Goal: Use online tool/utility: Utilize a website feature to perform a specific function

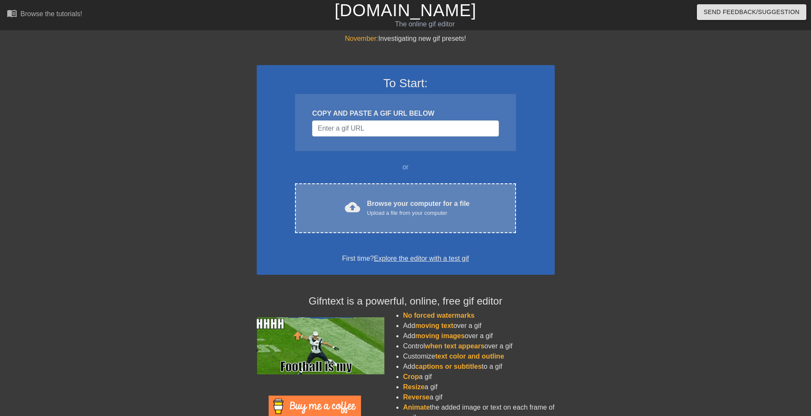
click at [434, 214] on div "Upload a file from your computer" at bounding box center [418, 213] width 103 height 9
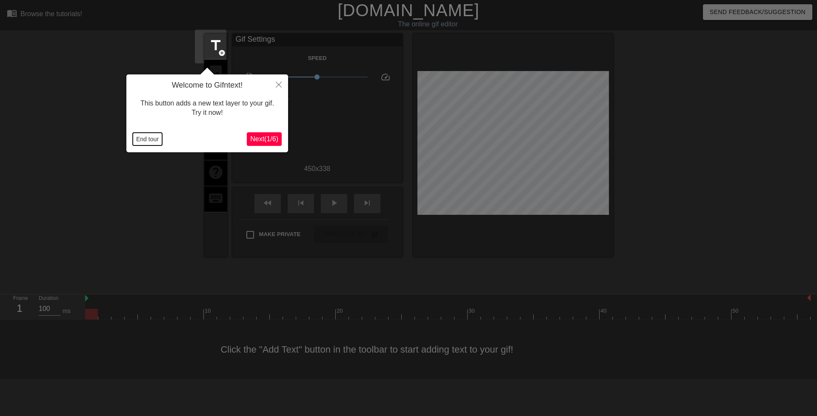
click at [141, 134] on button "End tour" at bounding box center [147, 139] width 29 height 13
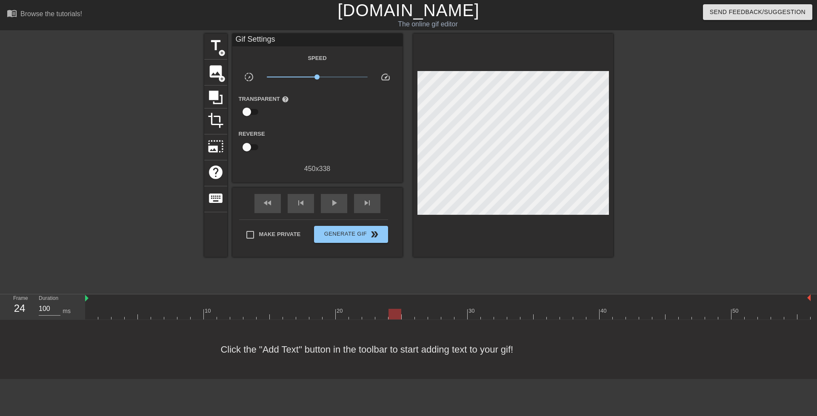
drag, startPoint x: 92, startPoint y: 280, endPoint x: 397, endPoint y: 266, distance: 305.4
click at [397, 294] on div "10 20 30 40 50" at bounding box center [447, 306] width 725 height 25
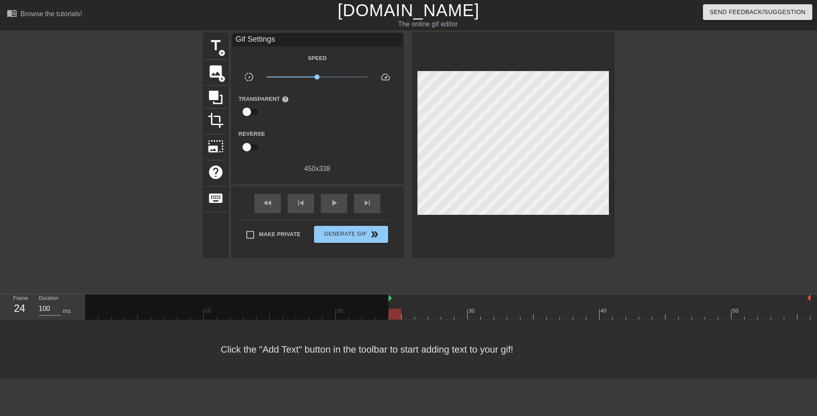
drag, startPoint x: 85, startPoint y: 265, endPoint x: 388, endPoint y: 263, distance: 303.4
drag, startPoint x: 335, startPoint y: 276, endPoint x: 149, endPoint y: 234, distance: 190.3
click at [149, 234] on div "title add_circle image add_circle crop photo_size_select_large help keyboard Gi…" at bounding box center [408, 161] width 817 height 255
click at [333, 207] on span "play_arrow" at bounding box center [334, 203] width 10 height 10
click at [333, 207] on span "pause" at bounding box center [334, 203] width 10 height 10
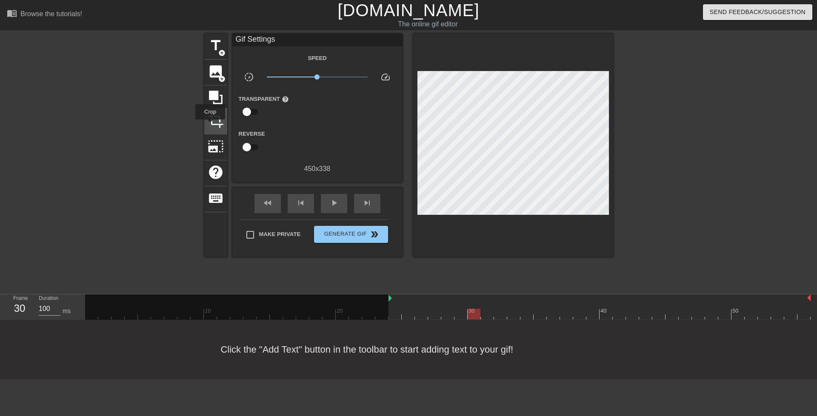
click at [210, 126] on span "crop" at bounding box center [216, 120] width 16 height 16
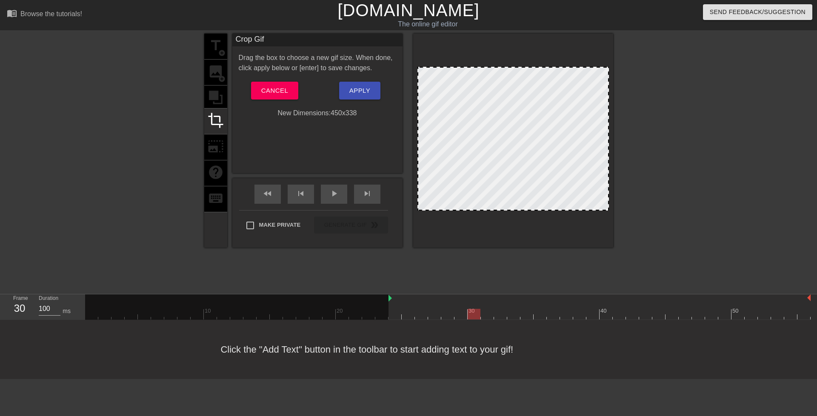
click at [601, 66] on div at bounding box center [513, 141] width 200 height 214
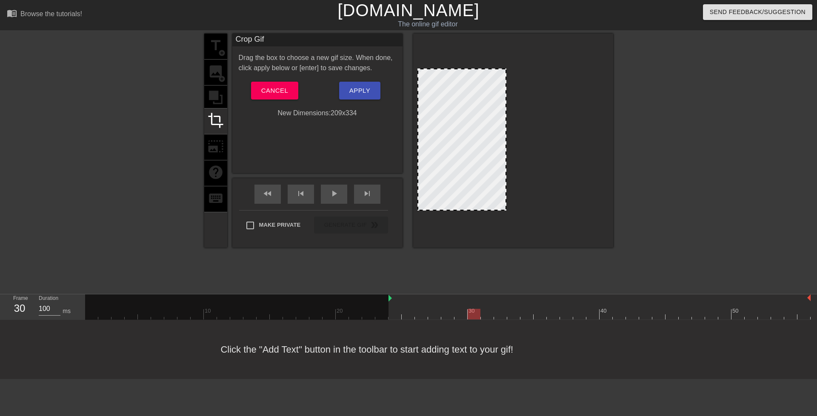
drag, startPoint x: 601, startPoint y: 69, endPoint x: 499, endPoint y: 71, distance: 102.6
drag, startPoint x: 414, startPoint y: 210, endPoint x: 412, endPoint y: 189, distance: 20.5
click at [414, 189] on div at bounding box center [418, 187] width 9 height 9
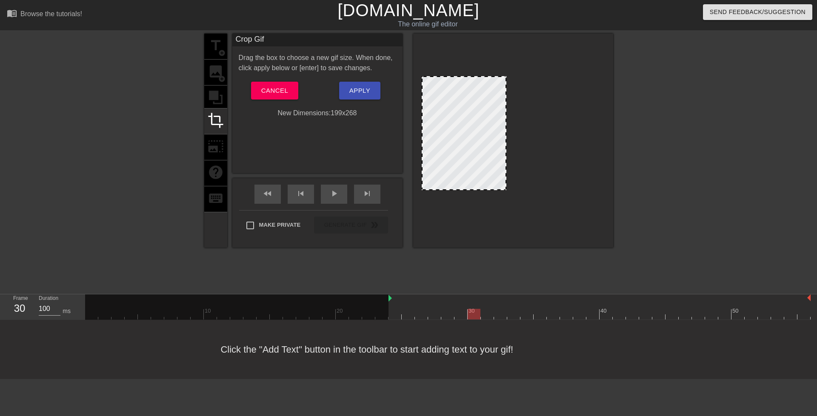
drag, startPoint x: 416, startPoint y: 70, endPoint x: 415, endPoint y: 77, distance: 7.3
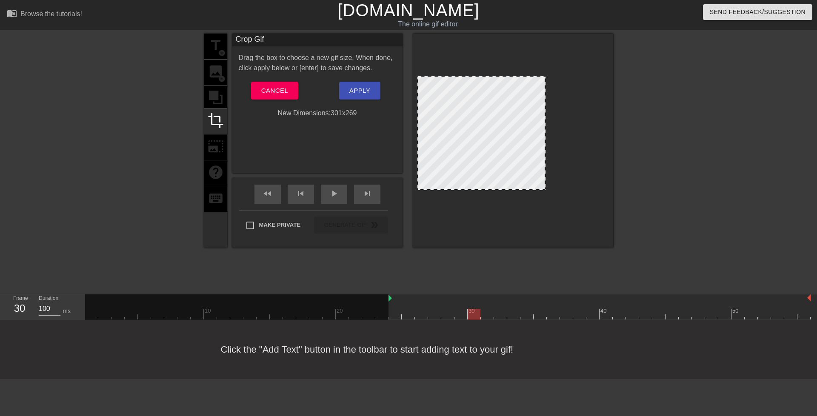
drag, startPoint x: 502, startPoint y: 143, endPoint x: 539, endPoint y: 145, distance: 37.5
click at [542, 145] on div at bounding box center [544, 133] width 4 height 113
drag, startPoint x: 482, startPoint y: 144, endPoint x: 475, endPoint y: 144, distance: 6.4
click at [475, 144] on div at bounding box center [480, 133] width 127 height 114
click at [329, 197] on span "play_arrow" at bounding box center [334, 193] width 10 height 10
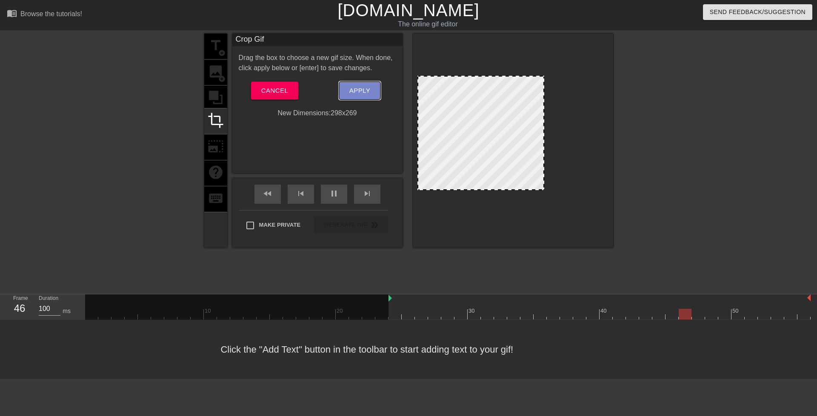
click at [355, 88] on span "Apply" at bounding box center [359, 90] width 21 height 11
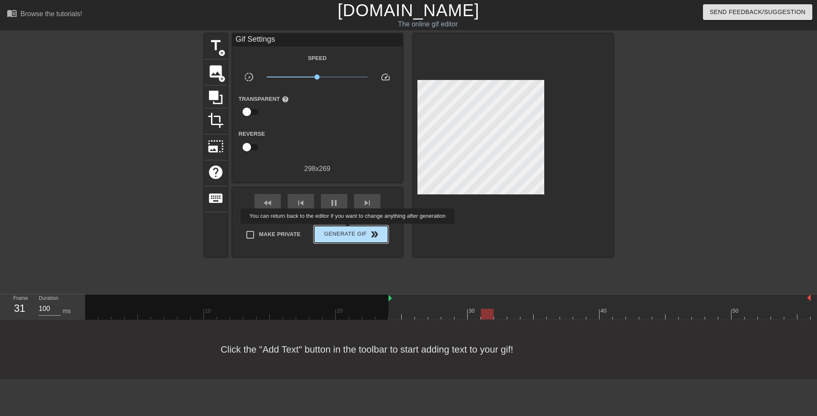
click at [348, 230] on span "Generate Gif double_arrow" at bounding box center [350, 234] width 67 height 10
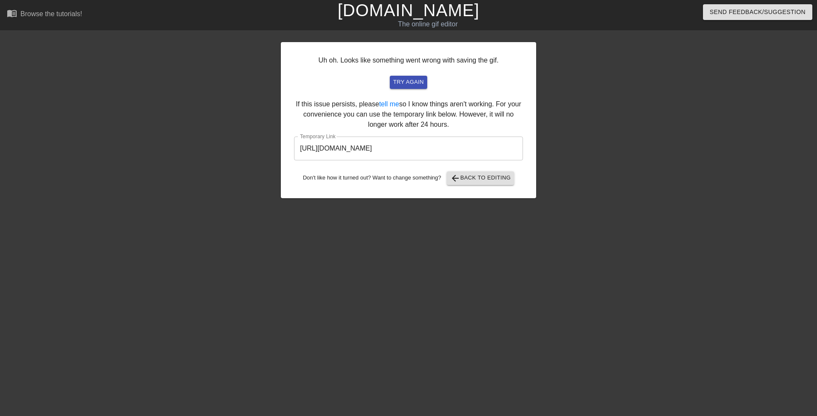
click at [375, 148] on input "[URL][DOMAIN_NAME]" at bounding box center [408, 149] width 229 height 24
click at [614, 145] on div "Uh oh. Looks like something went wrong with saving the gif. try again If this i…" at bounding box center [408, 161] width 817 height 255
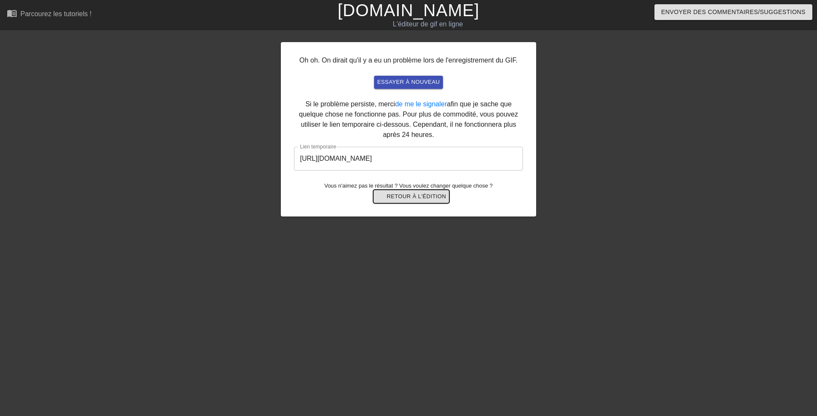
click at [420, 200] on font "Retour à l'édition" at bounding box center [417, 197] width 60 height 10
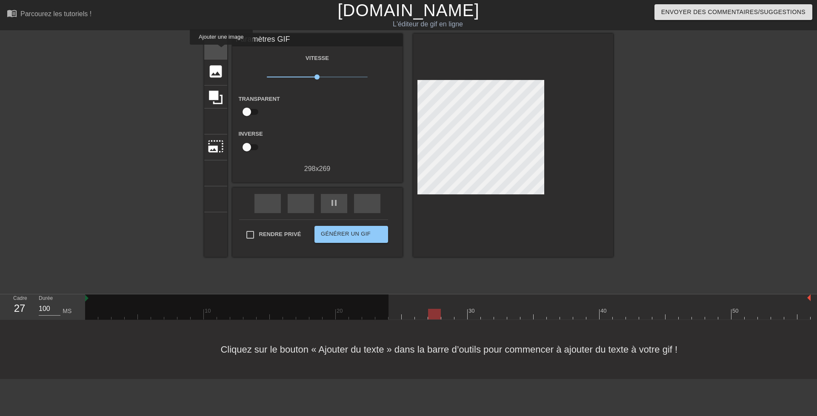
click at [209, 51] on font "titre" at bounding box center [248, 45] width 81 height 16
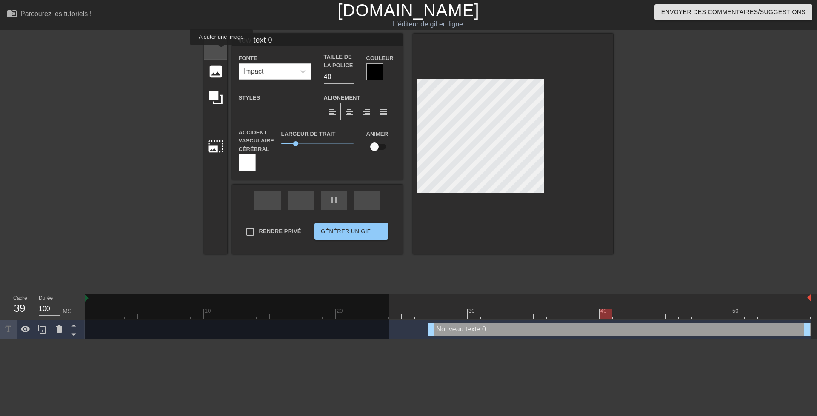
click at [209, 51] on font "titre" at bounding box center [248, 45] width 81 height 16
type input "New text 1"
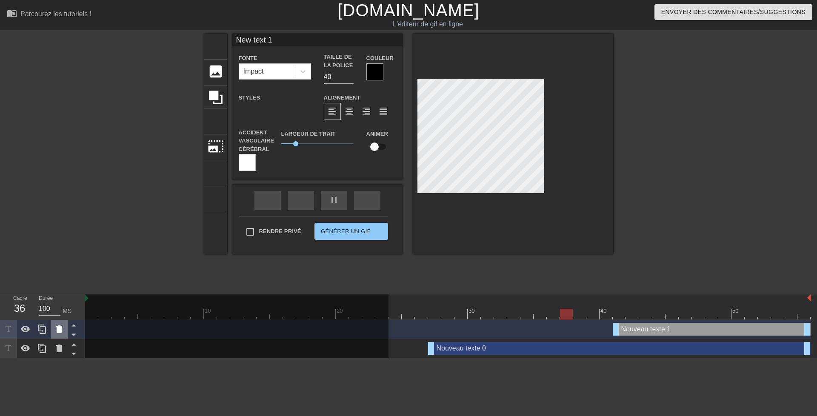
click at [53, 320] on div at bounding box center [59, 329] width 17 height 19
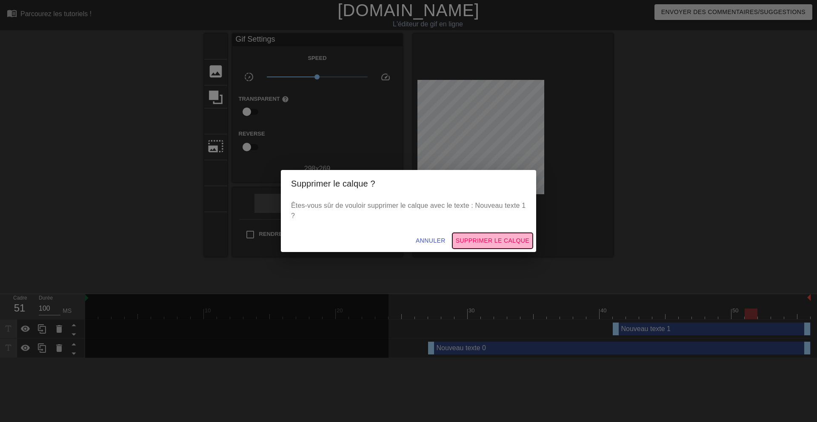
click at [488, 239] on font "Supprimer le calque" at bounding box center [493, 240] width 74 height 7
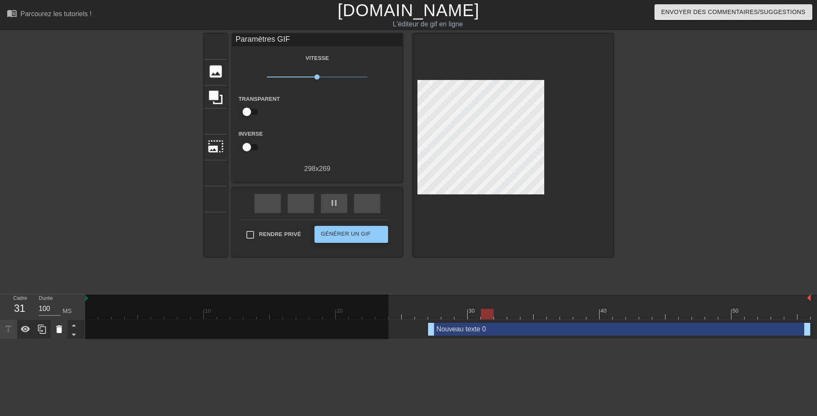
click at [56, 324] on icon at bounding box center [59, 329] width 10 height 10
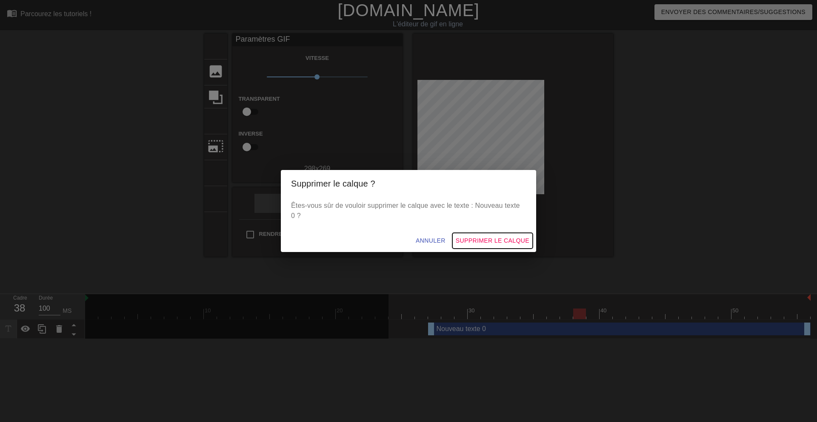
click at [494, 247] on button "Supprimer le calque" at bounding box center [492, 241] width 80 height 16
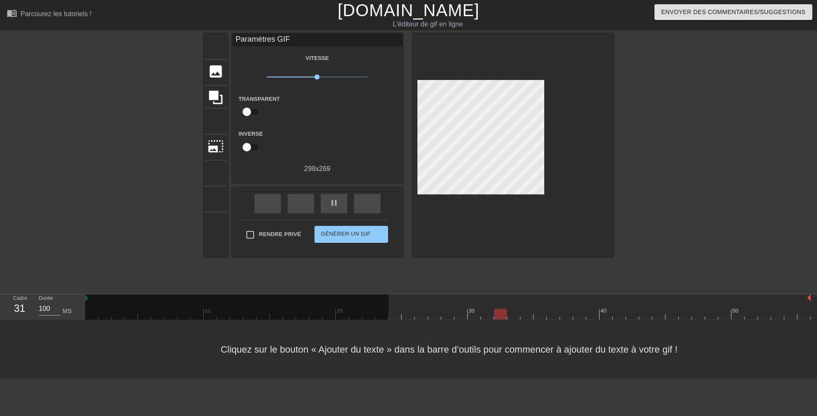
click at [333, 294] on div at bounding box center [236, 310] width 303 height 32
click at [334, 200] on div "play_arrow" at bounding box center [334, 203] width 26 height 19
click at [29, 17] on font "Parcourez les tutoriels !" at bounding box center [55, 13] width 71 height 7
